Goal: Download file/media

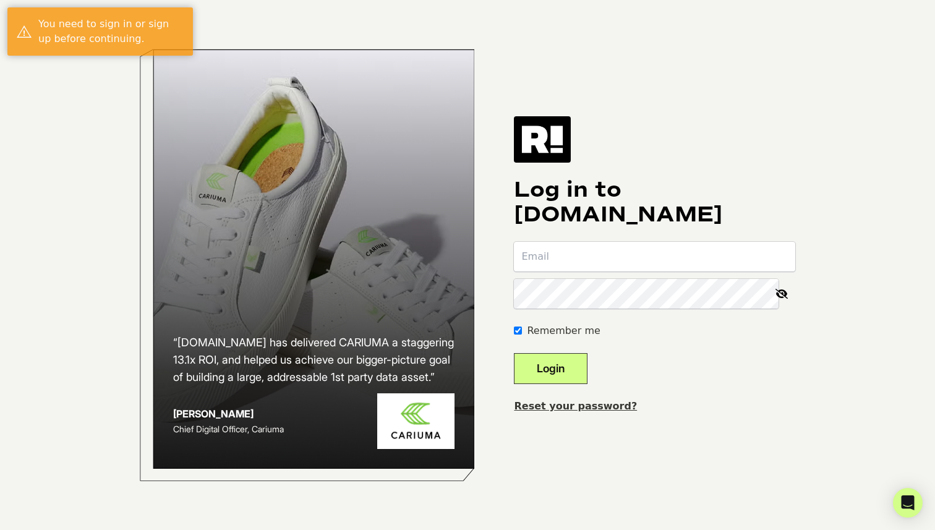
type input "acortes@standtogether.org"
click at [588, 366] on button "Login" at bounding box center [551, 368] width 74 height 31
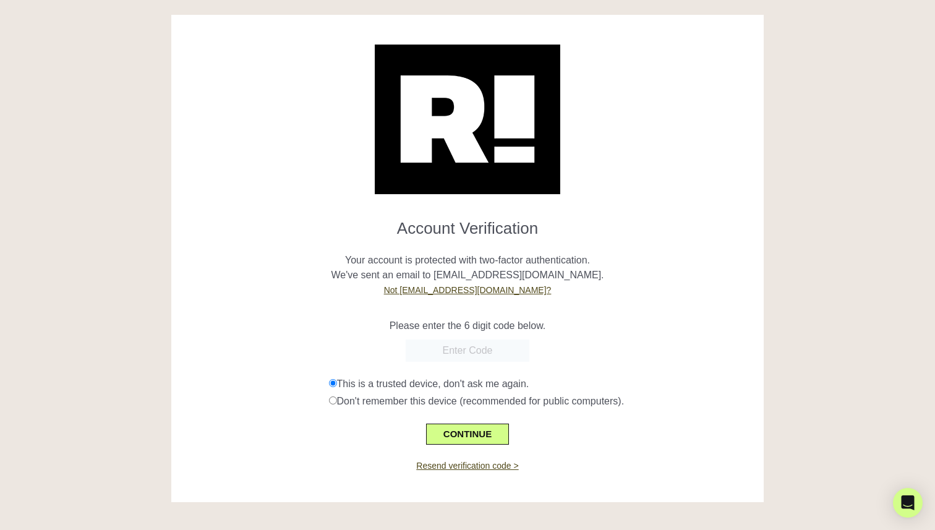
click at [474, 350] on input "text" at bounding box center [468, 351] width 124 height 22
paste input "501344"
type input "501344"
click at [479, 431] on button "CONTINUE" at bounding box center [467, 434] width 83 height 21
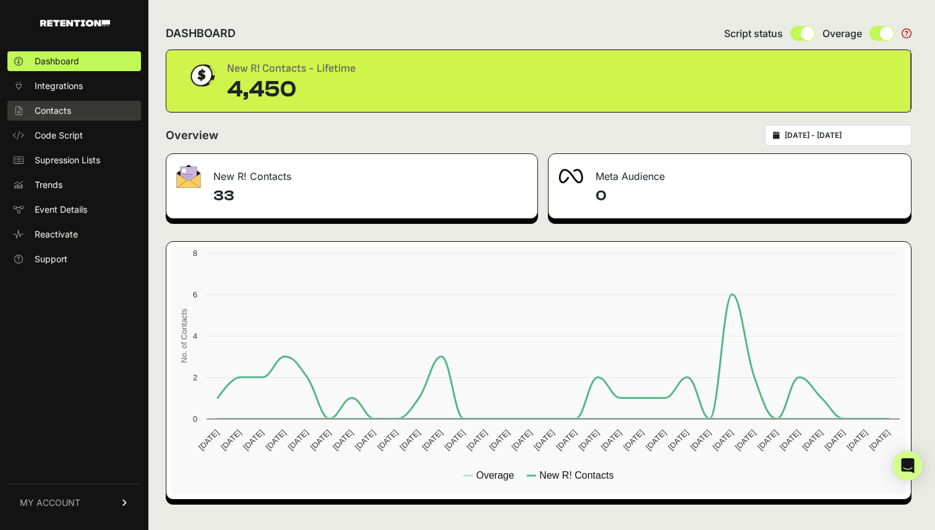
click at [76, 111] on link "Contacts" at bounding box center [74, 111] width 134 height 20
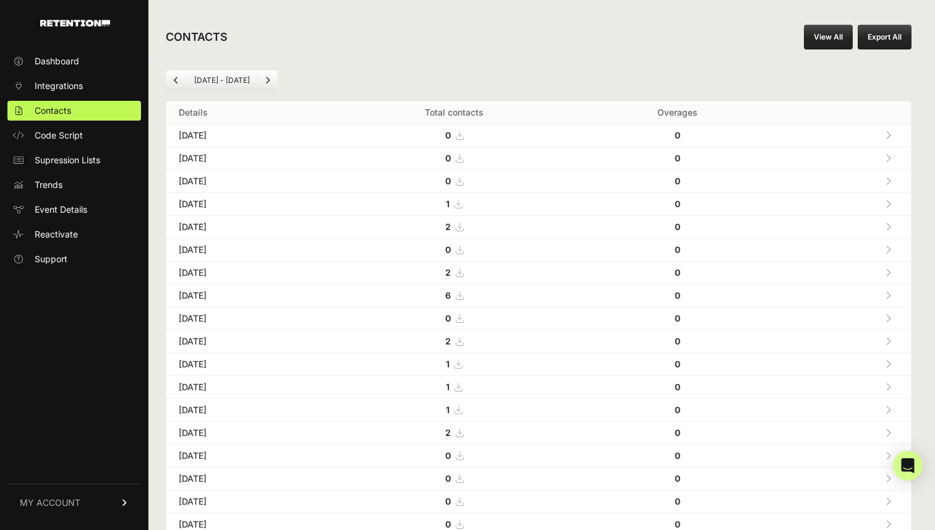
click at [822, 50] on div "CONTACTS View All Export All" at bounding box center [538, 37] width 781 height 40
click at [822, 38] on link "View All" at bounding box center [828, 37] width 49 height 25
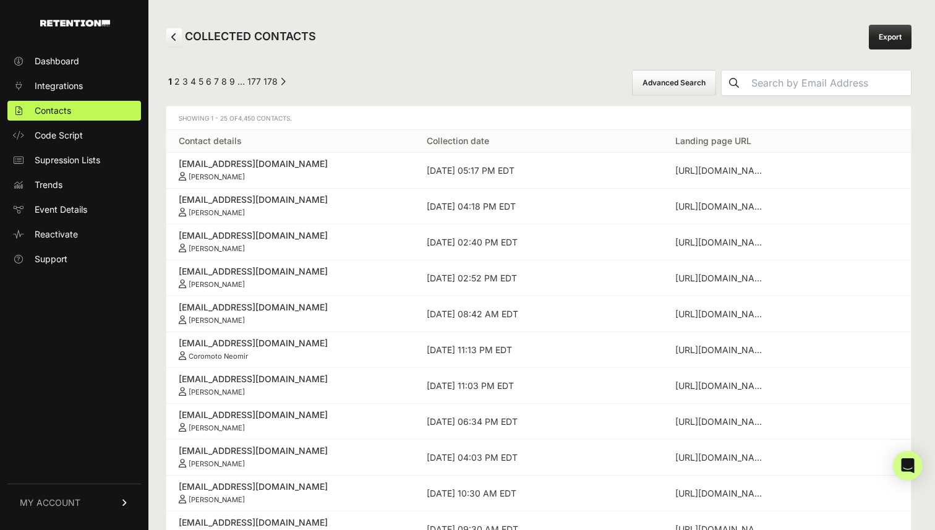
click at [879, 35] on link "Export" at bounding box center [890, 37] width 43 height 25
